Goal: Task Accomplishment & Management: Manage account settings

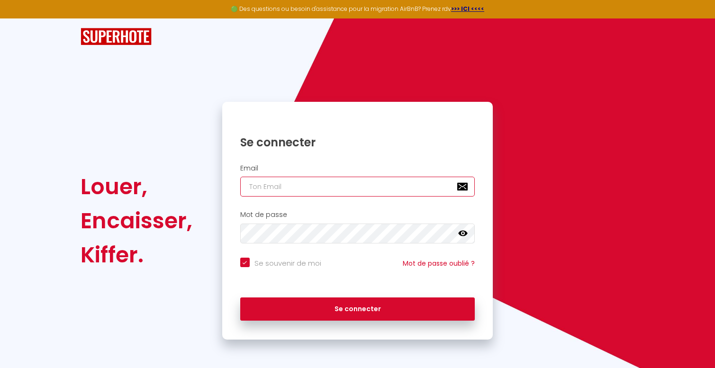
click at [307, 193] on input "email" at bounding box center [357, 187] width 235 height 20
click at [307, 190] on input "email" at bounding box center [357, 187] width 235 height 20
type input "[EMAIL_ADDRESS][DOMAIN_NAME]"
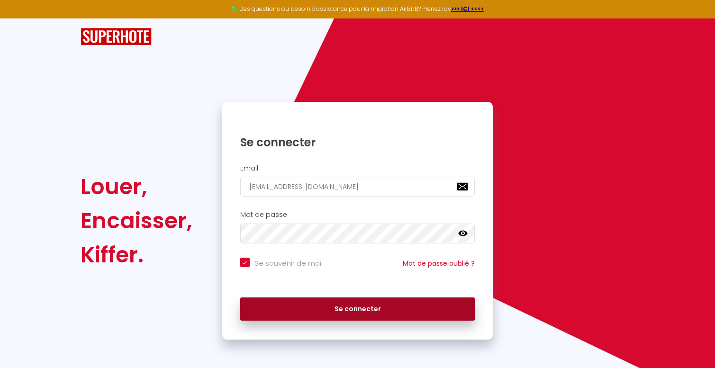
click at [290, 304] on button "Se connecter" at bounding box center [357, 310] width 235 height 24
checkbox input "true"
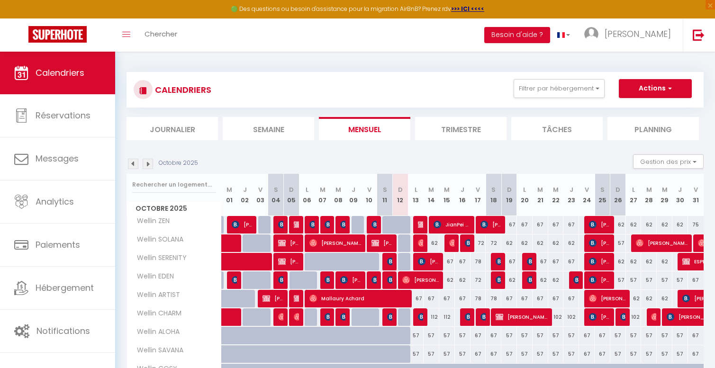
scroll to position [40, 0]
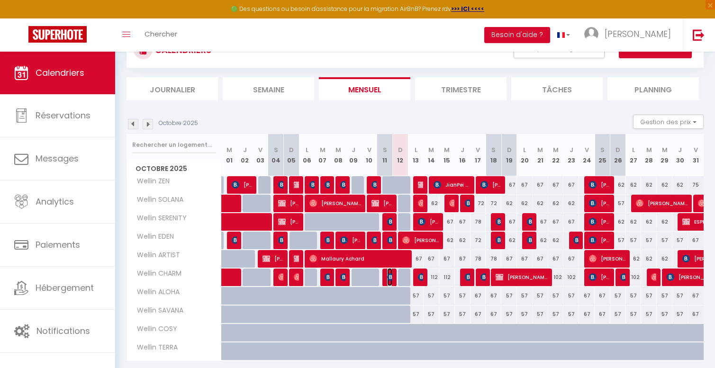
click at [391, 276] on img at bounding box center [391, 277] width 8 height 8
select select "OK"
select select "KO"
select select "0"
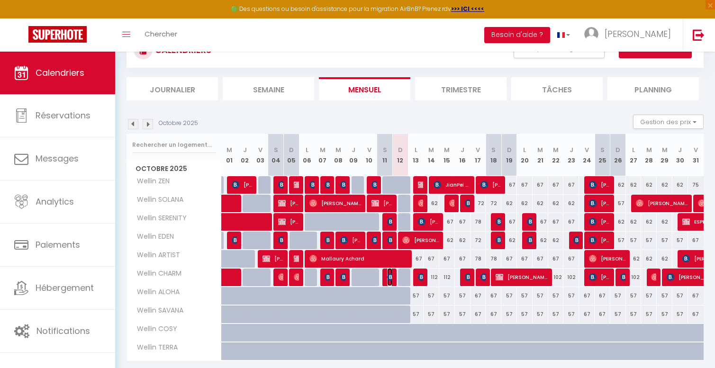
select select "1"
select select
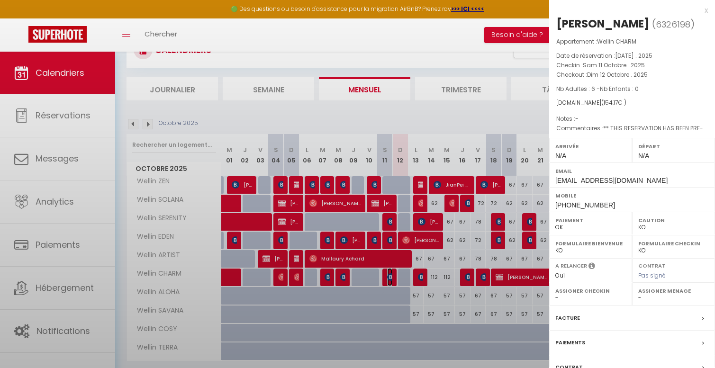
select select "42801"
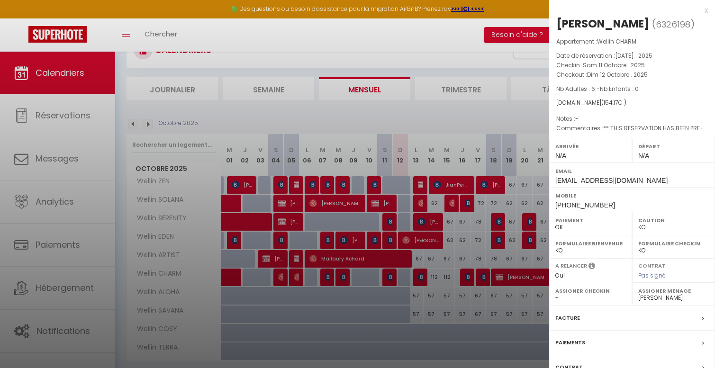
click at [391, 276] on div at bounding box center [357, 184] width 715 height 368
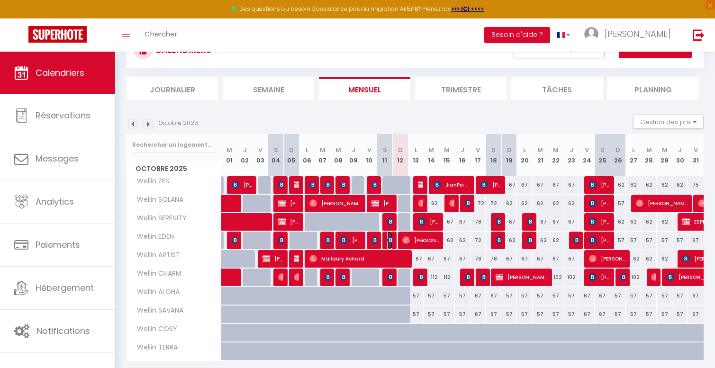
click at [388, 241] on img at bounding box center [391, 240] width 8 height 8
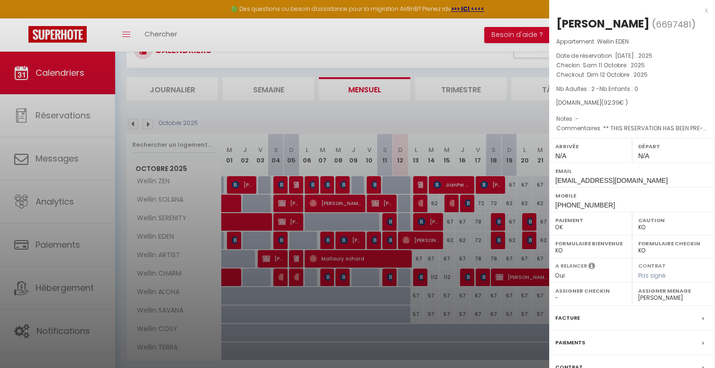
click at [388, 241] on div at bounding box center [357, 184] width 715 height 368
